Goal: Task Accomplishment & Management: Use online tool/utility

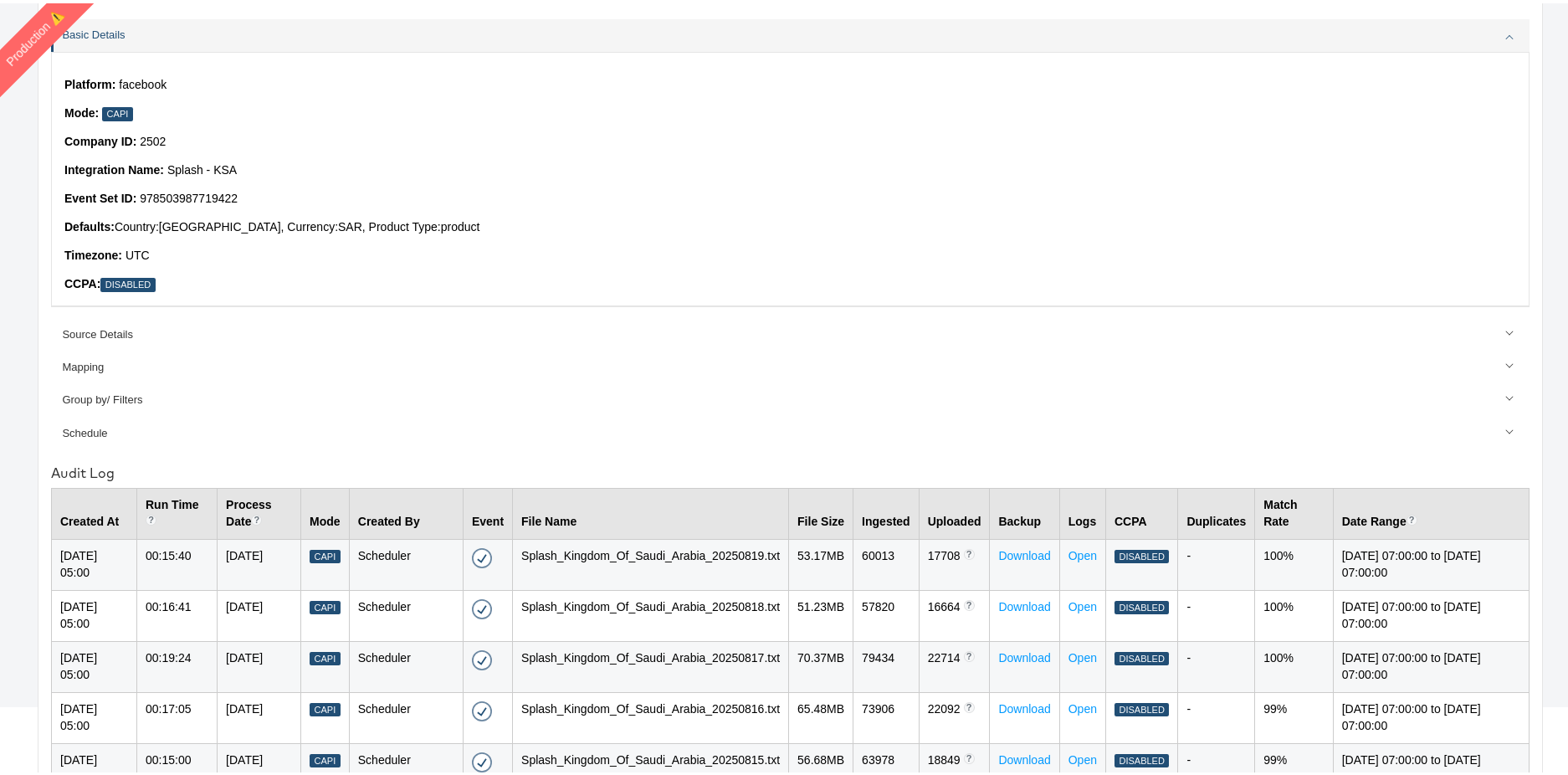
scroll to position [9, 0]
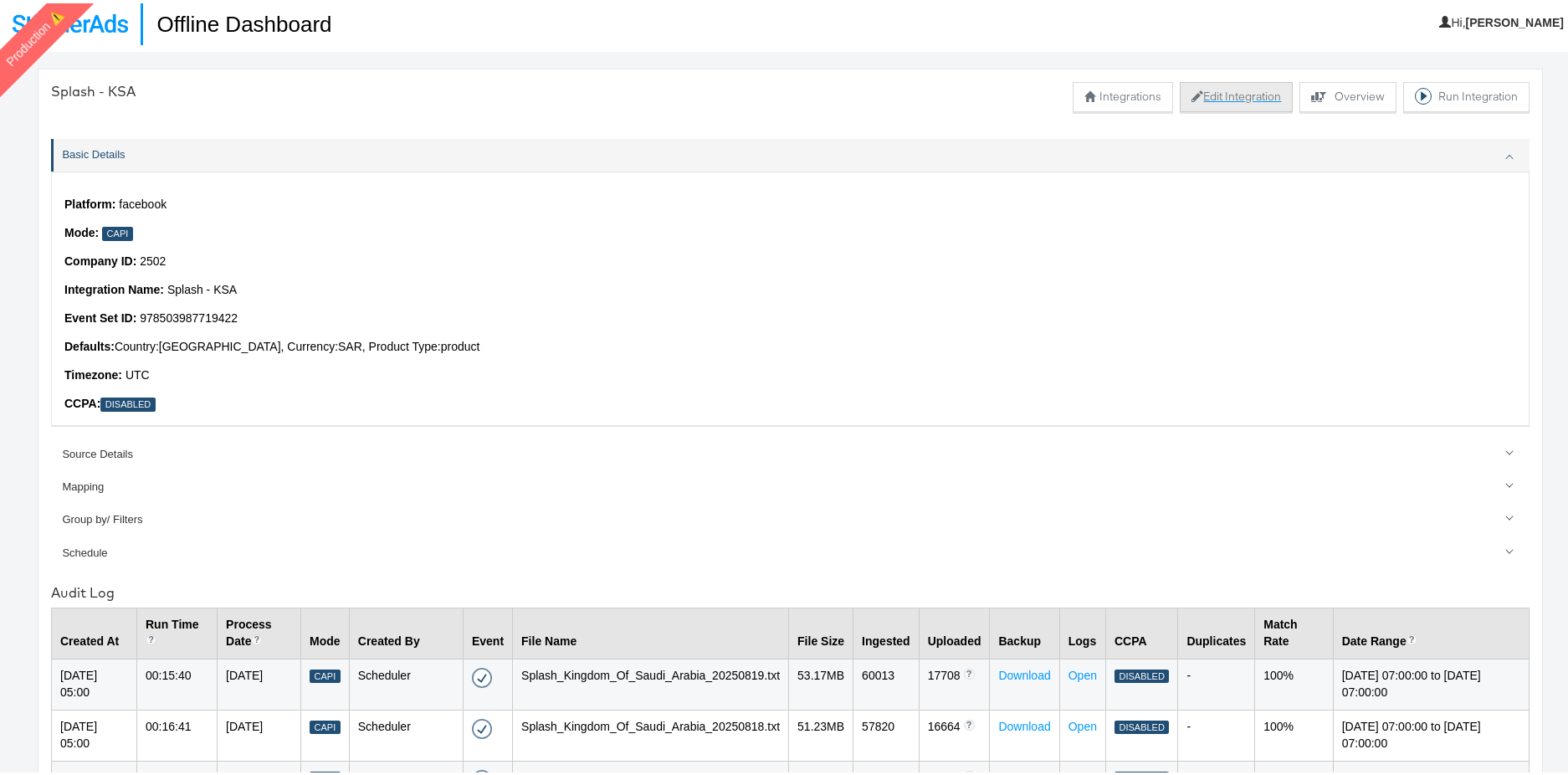
click at [1222, 94] on button "Edit Integration" at bounding box center [1236, 93] width 113 height 30
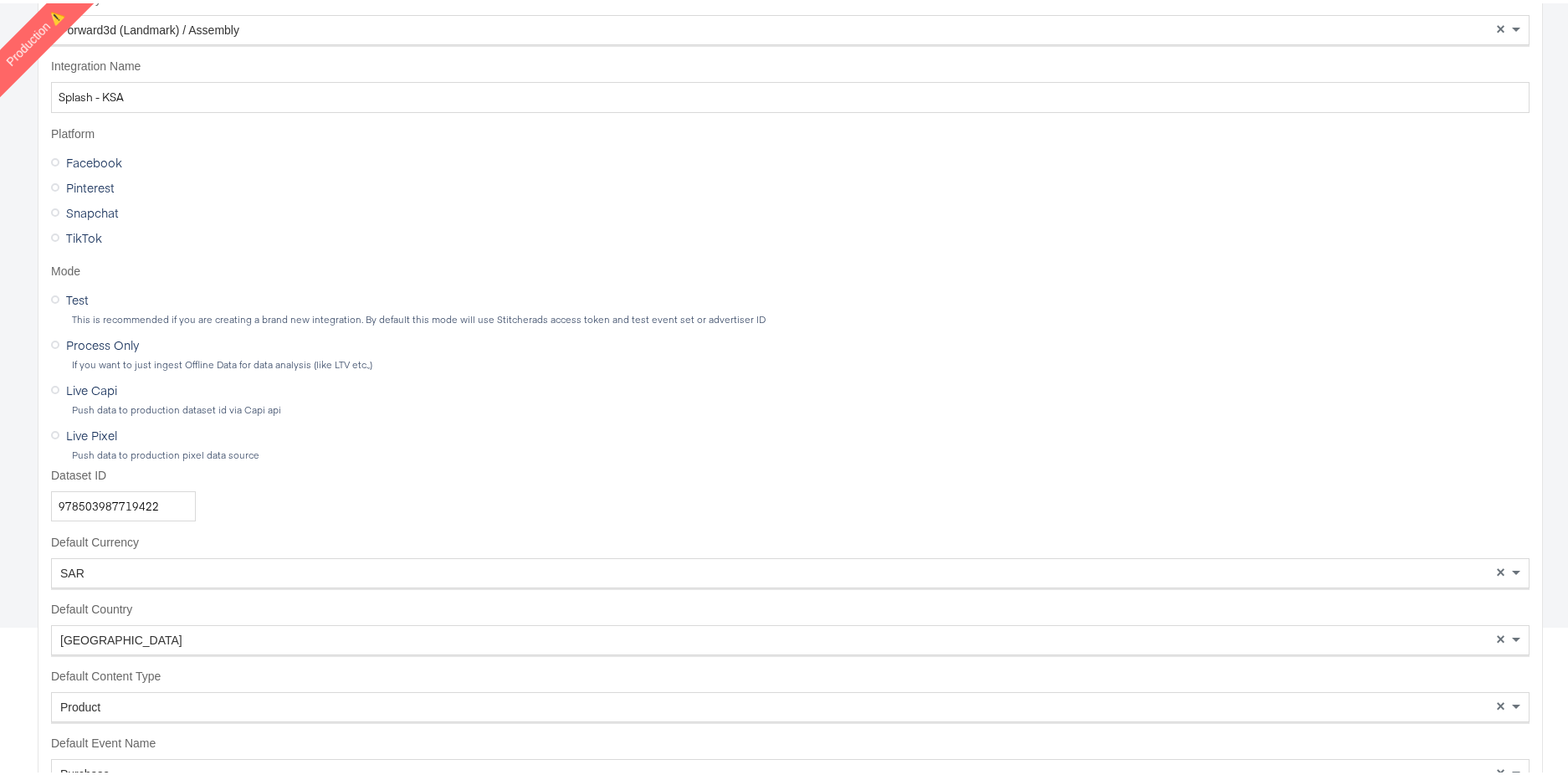
scroll to position [209, 0]
click at [177, 502] on input "978503987719422" at bounding box center [123, 503] width 145 height 31
click at [176, 502] on input "978503987719422" at bounding box center [123, 503] width 145 height 31
paste input "45884630619890"
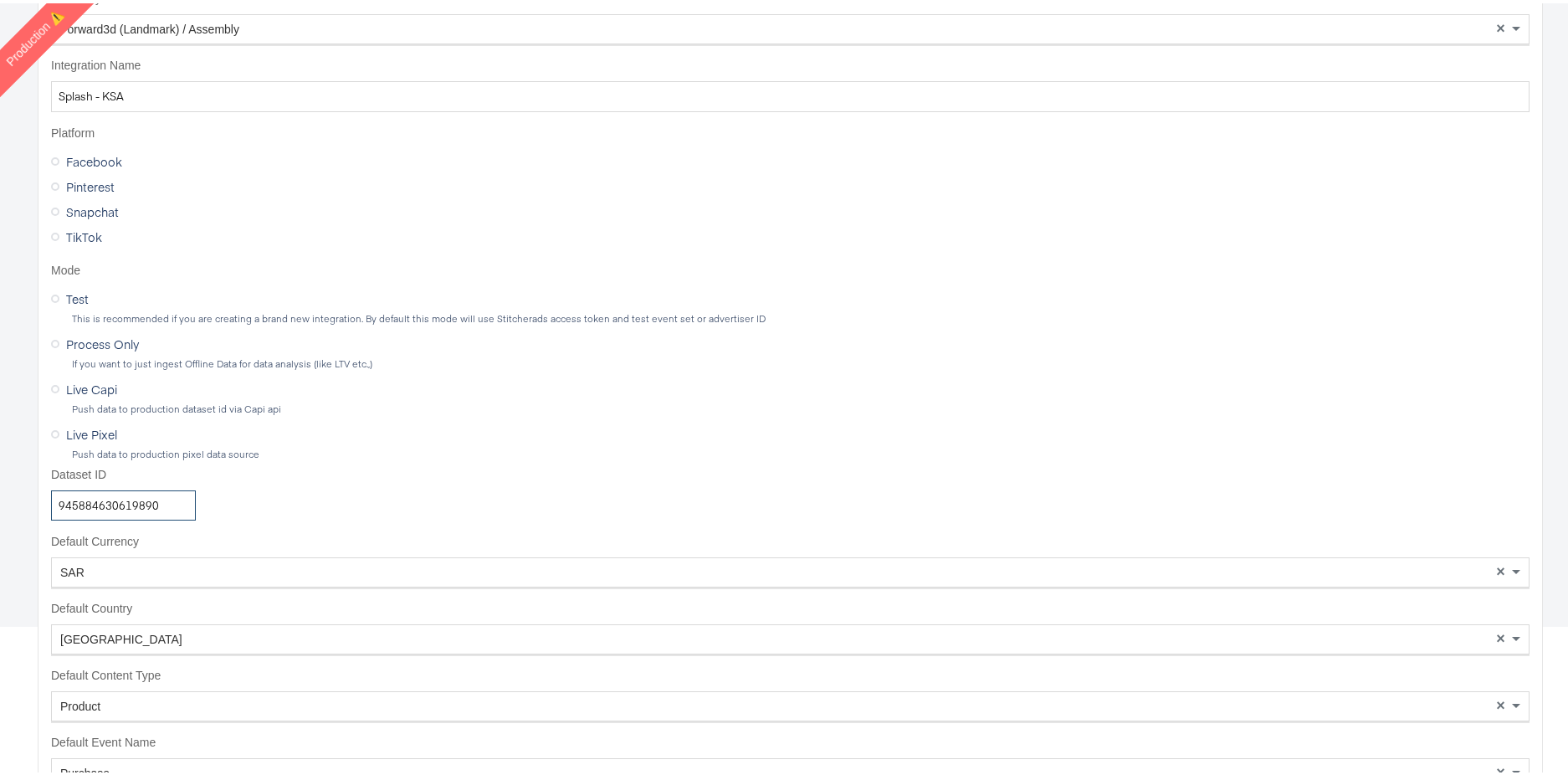
type input "945884630619890"
click at [366, 471] on div "Dataset ID 945884630619890" at bounding box center [790, 491] width 1479 height 54
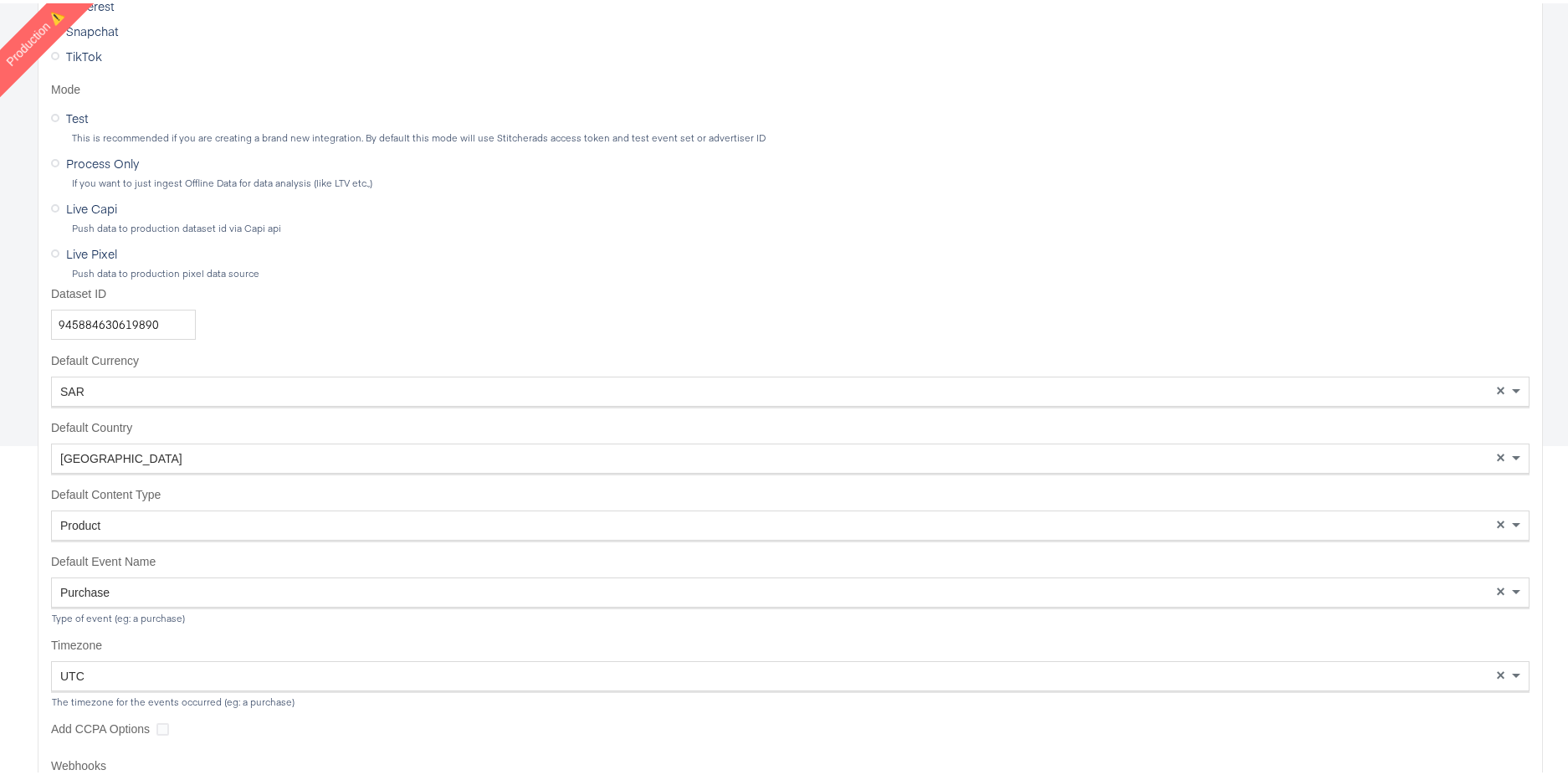
scroll to position [517, 0]
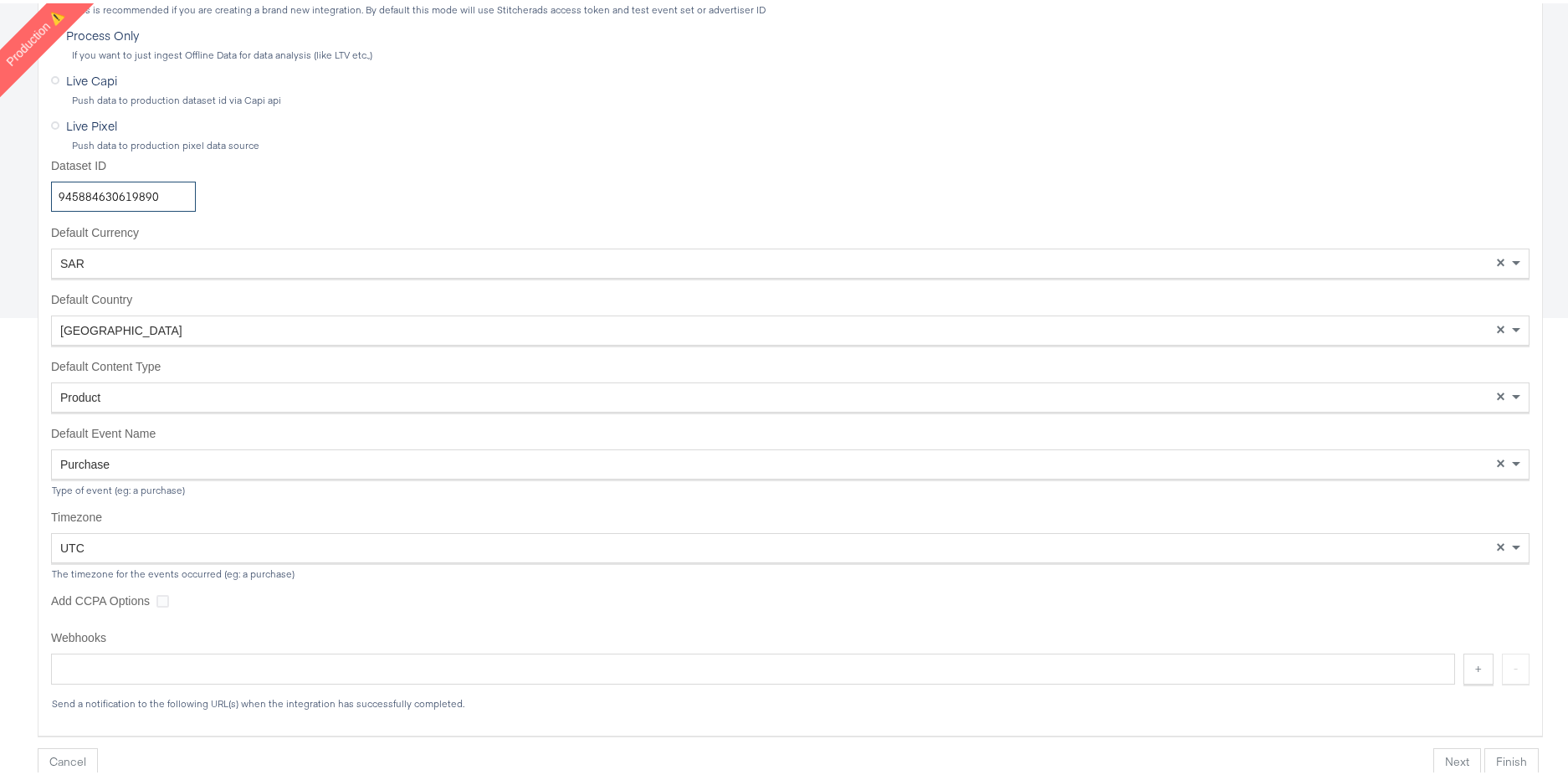
click at [189, 190] on input "945884630619890" at bounding box center [123, 194] width 145 height 31
click at [485, 141] on div "Push data to production pixel data source" at bounding box center [800, 142] width 1458 height 12
click at [94, 192] on input "Dataset ID" at bounding box center [136, 194] width 171 height 31
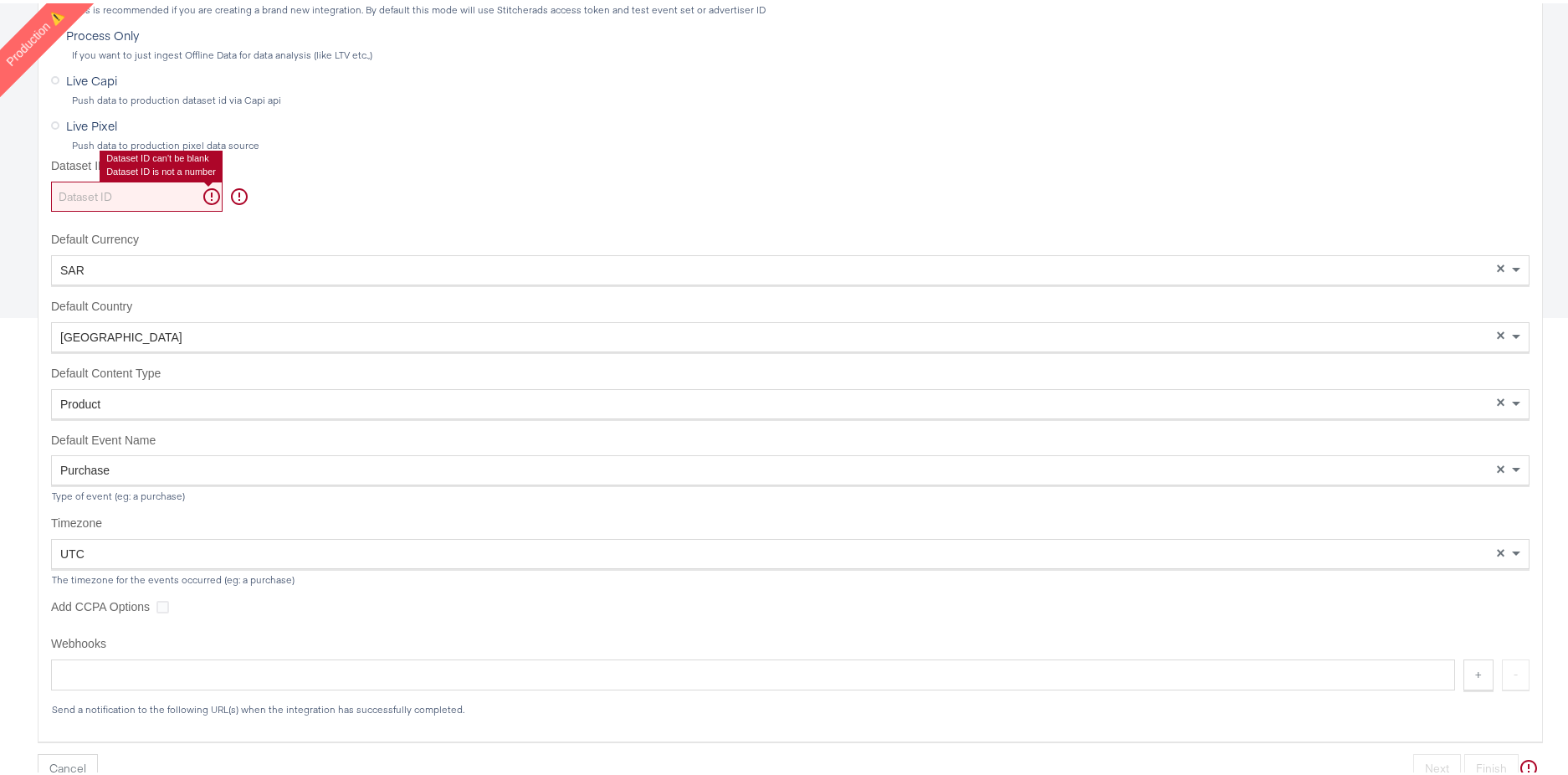
paste input "945884630619890"
type input "945884630619890"
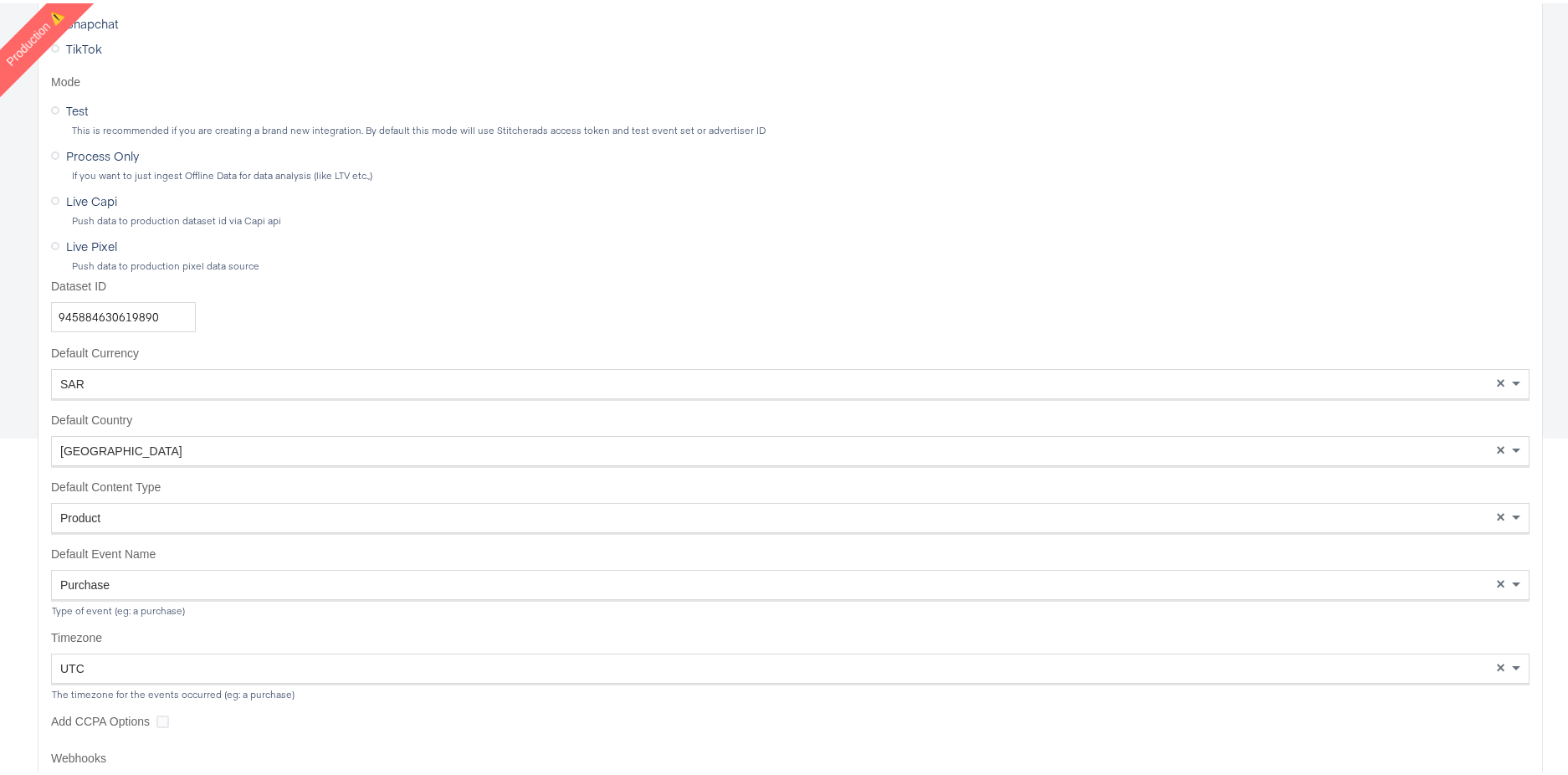
scroll to position [87, 0]
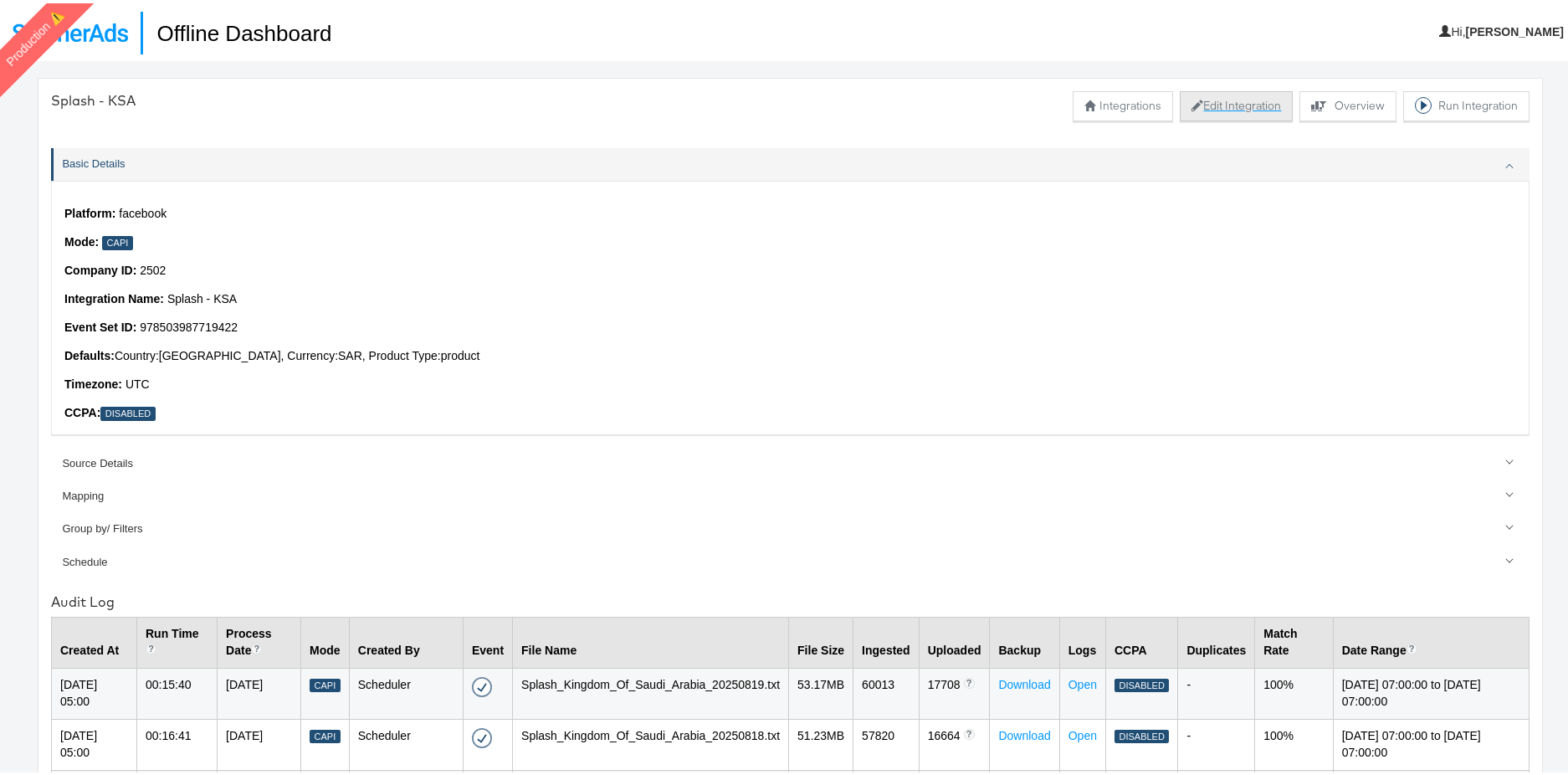
click at [1196, 106] on button "Edit Integration" at bounding box center [1236, 102] width 113 height 30
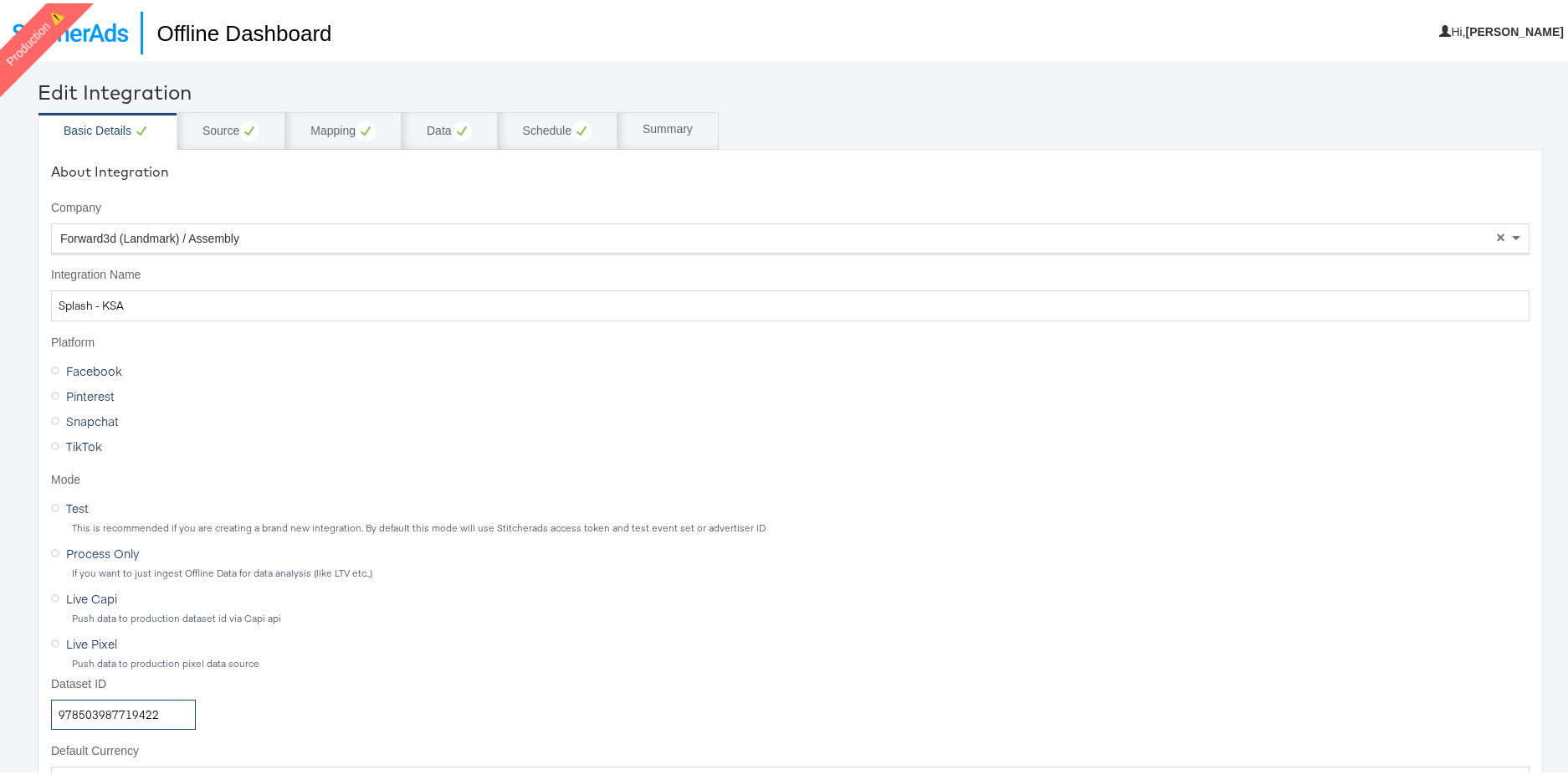
click at [170, 719] on input "978503987719422" at bounding box center [123, 712] width 145 height 31
